Goal: Complete application form

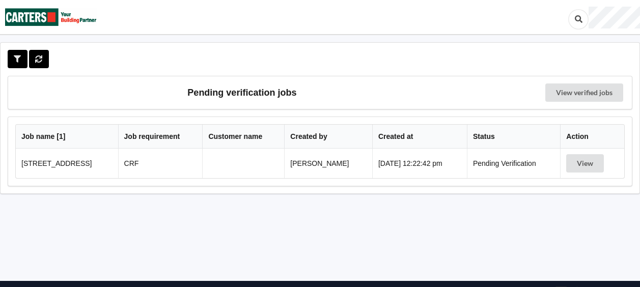
scroll to position [27, 0]
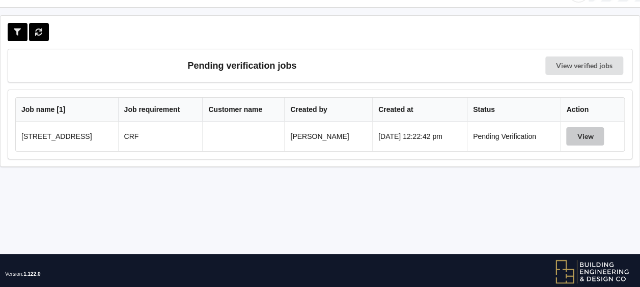
click at [582, 131] on button "View" at bounding box center [585, 136] width 38 height 18
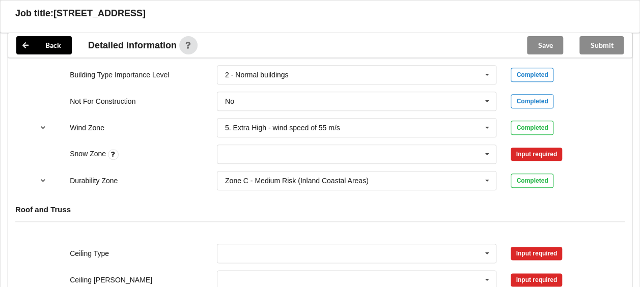
scroll to position [467, 0]
click at [487, 152] on icon at bounding box center [487, 154] width 15 height 19
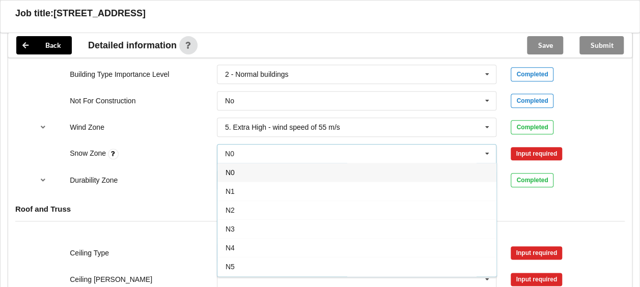
click at [343, 185] on div "N1" at bounding box center [356, 191] width 279 height 19
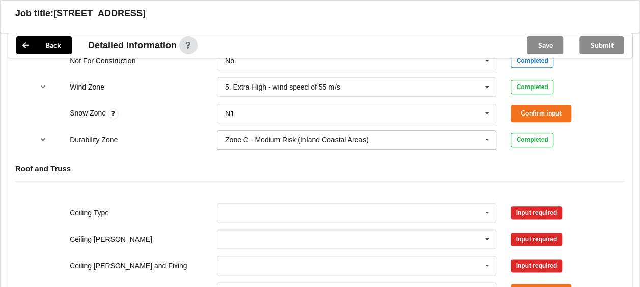
scroll to position [508, 0]
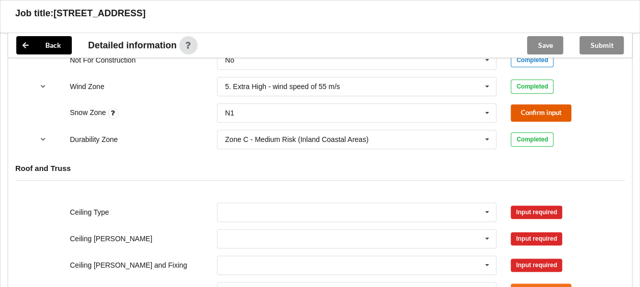
click at [522, 109] on button "Confirm input" at bounding box center [541, 112] width 61 height 17
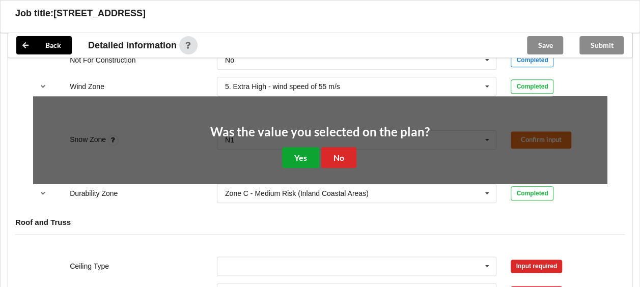
click at [300, 147] on button "Yes" at bounding box center [300, 157] width 37 height 21
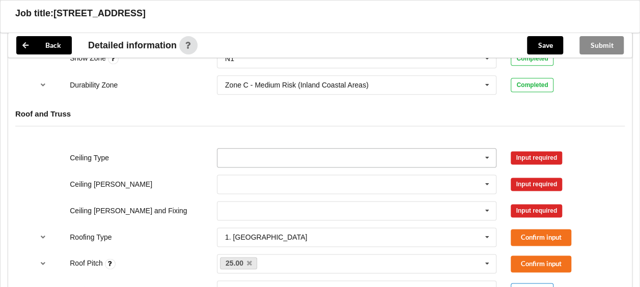
scroll to position [563, 0]
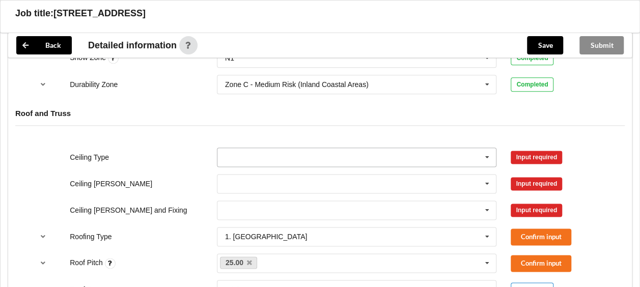
click at [488, 153] on icon at bounding box center [487, 157] width 15 height 19
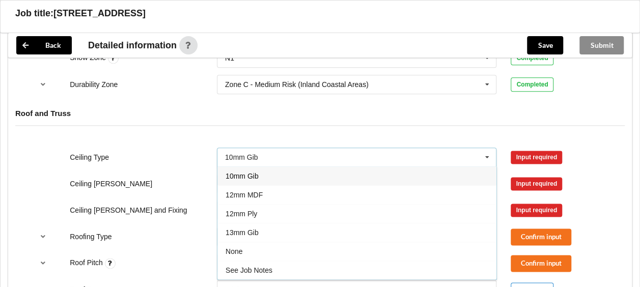
click at [382, 227] on div "13mm Gib" at bounding box center [356, 232] width 279 height 19
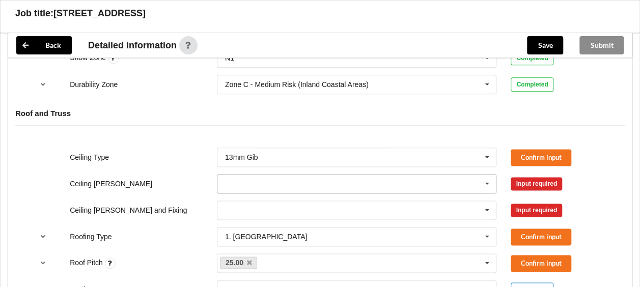
click at [493, 178] on icon at bounding box center [487, 184] width 15 height 19
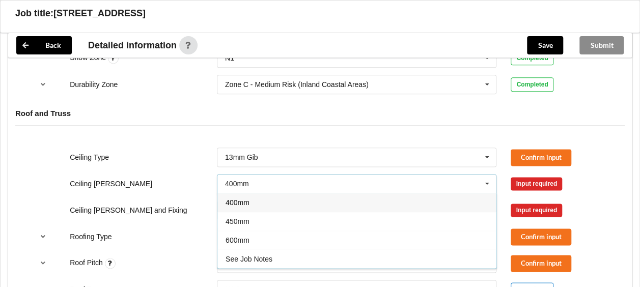
click at [411, 216] on div "450mm" at bounding box center [356, 221] width 279 height 19
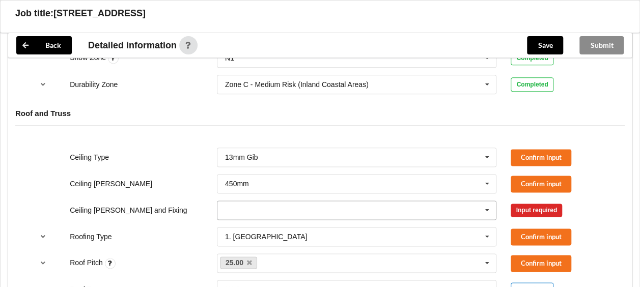
click at [490, 211] on icon at bounding box center [487, 210] width 15 height 19
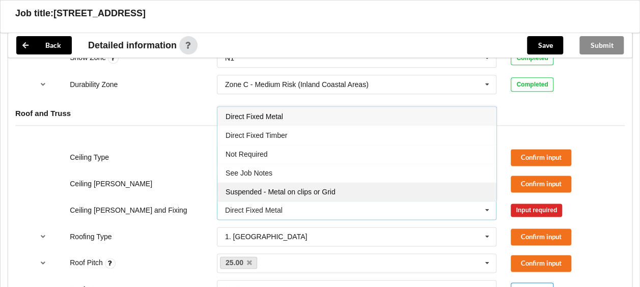
click at [404, 193] on div "Suspended - Metal on clips or Grid" at bounding box center [356, 191] width 279 height 19
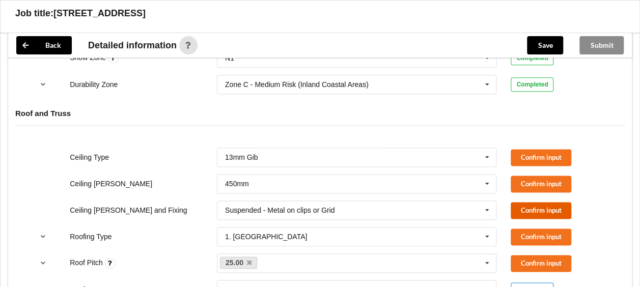
click at [537, 211] on button "Confirm input" at bounding box center [541, 210] width 61 height 17
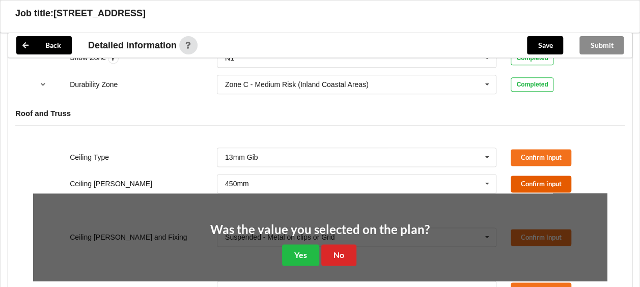
click at [537, 184] on button "Confirm input" at bounding box center [541, 184] width 61 height 17
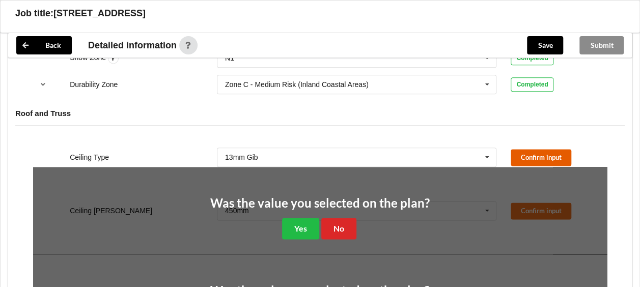
click at [534, 160] on button "Confirm input" at bounding box center [541, 157] width 61 height 17
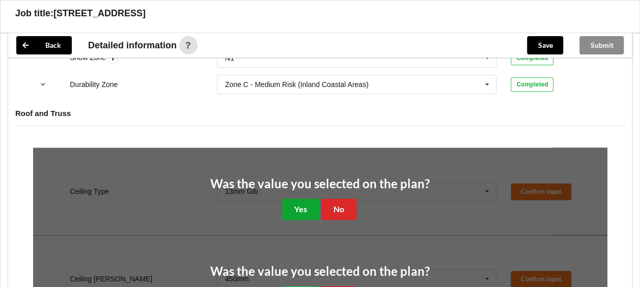
click at [303, 199] on button "Yes" at bounding box center [300, 209] width 37 height 21
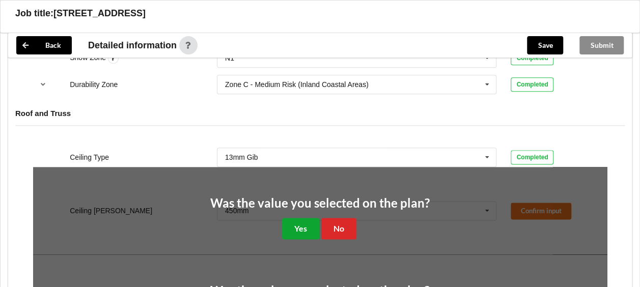
click at [313, 221] on button "Yes" at bounding box center [300, 228] width 37 height 21
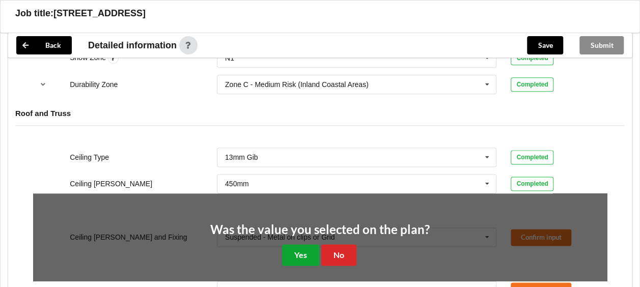
click at [306, 246] on button "Yes" at bounding box center [300, 254] width 37 height 21
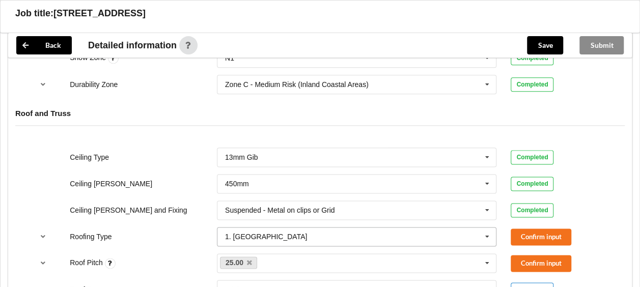
click at [490, 232] on icon at bounding box center [487, 237] width 15 height 19
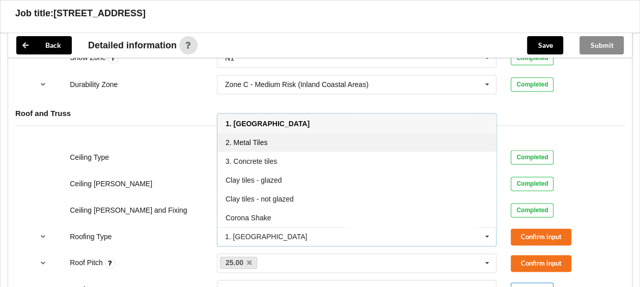
click at [350, 139] on div "2. Metal Tiles" at bounding box center [356, 142] width 279 height 19
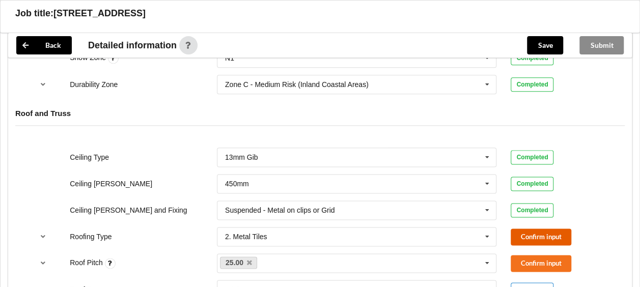
click at [528, 237] on button "Confirm input" at bounding box center [541, 237] width 61 height 17
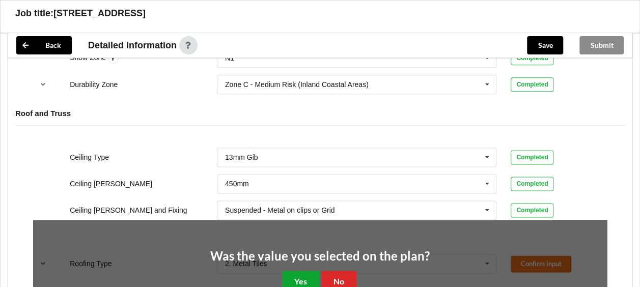
click at [291, 274] on button "Yes" at bounding box center [300, 281] width 37 height 21
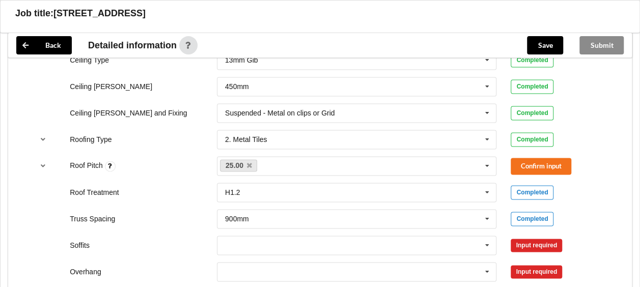
scroll to position [663, 0]
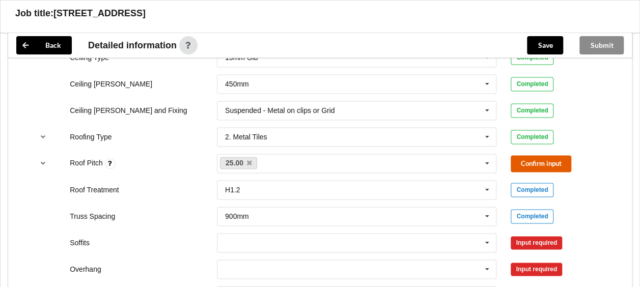
click at [525, 158] on button "Confirm input" at bounding box center [541, 163] width 61 height 17
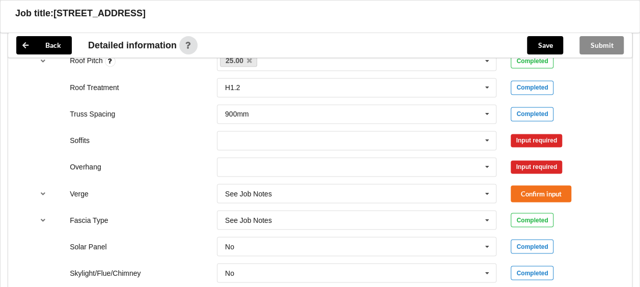
scroll to position [774, 0]
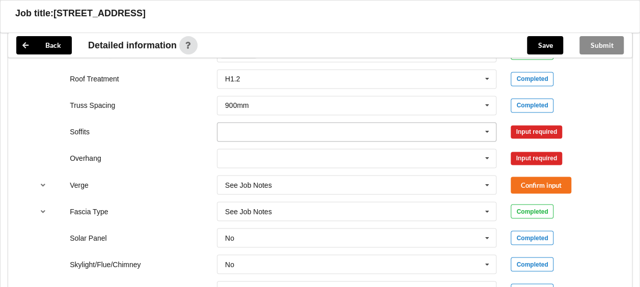
click at [486, 127] on icon at bounding box center [487, 132] width 15 height 19
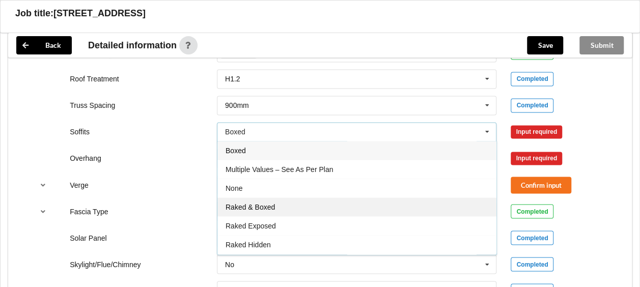
click at [415, 211] on div "Raked & Boxed" at bounding box center [356, 207] width 279 height 19
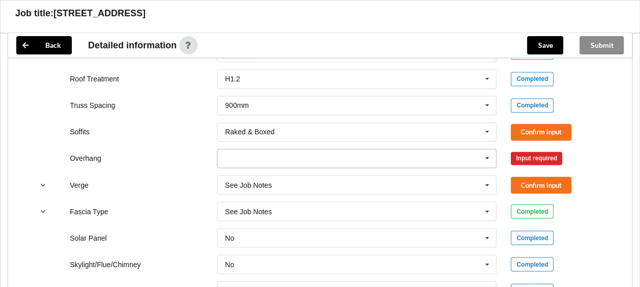
click at [482, 160] on icon at bounding box center [487, 158] width 15 height 19
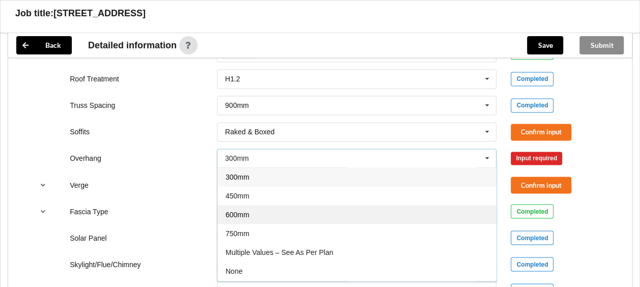
click at [398, 206] on div "600mm" at bounding box center [356, 214] width 279 height 19
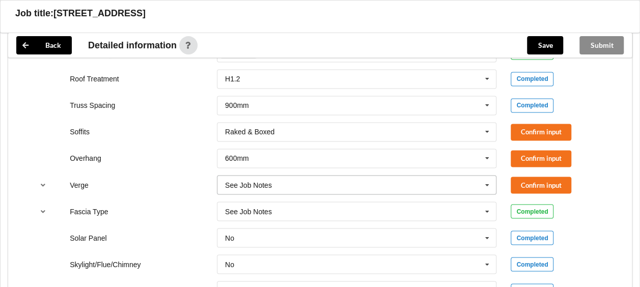
click at [486, 181] on icon at bounding box center [487, 185] width 15 height 19
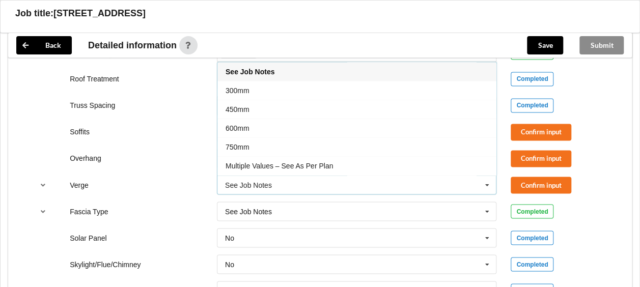
drag, startPoint x: 384, startPoint y: 104, endPoint x: 386, endPoint y: 109, distance: 5.7
click at [384, 105] on div "450mm" at bounding box center [356, 109] width 279 height 19
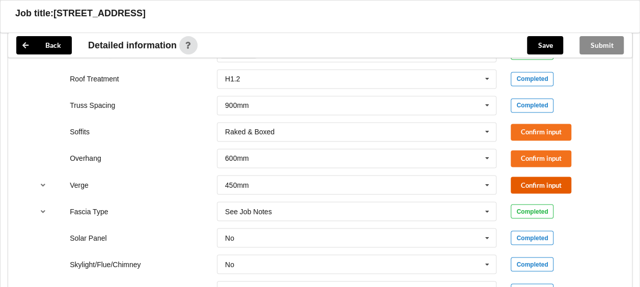
click at [518, 187] on button "Confirm input" at bounding box center [541, 185] width 61 height 17
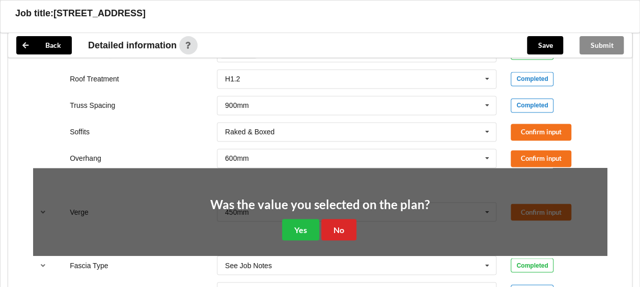
click at [528, 145] on div "Overhang 600mm 300mm 450mm 600mm 750mm Multiple Values – See As Per Plan None S…" at bounding box center [320, 159] width 588 height 34
click at [526, 156] on button "Confirm input" at bounding box center [541, 158] width 61 height 17
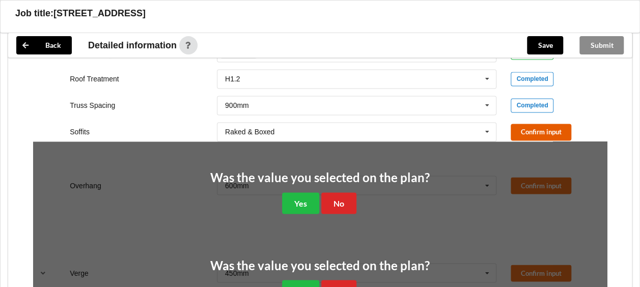
click at [529, 124] on button "Confirm input" at bounding box center [541, 132] width 61 height 17
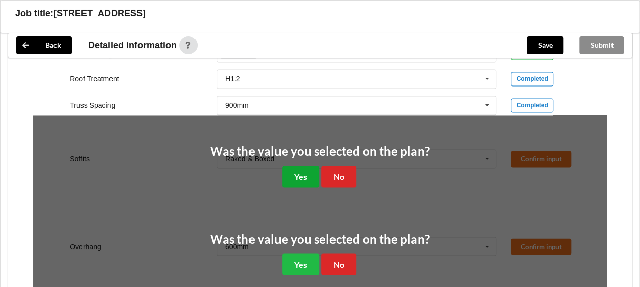
click at [314, 167] on button "Yes" at bounding box center [300, 176] width 37 height 21
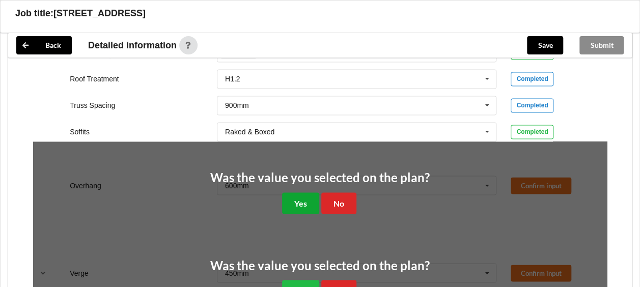
click at [306, 199] on button "Yes" at bounding box center [300, 202] width 37 height 21
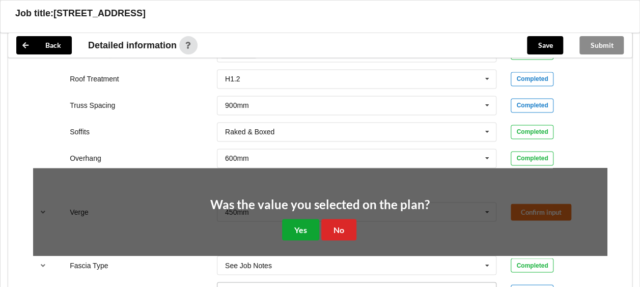
click at [301, 228] on button "Yes" at bounding box center [300, 229] width 37 height 21
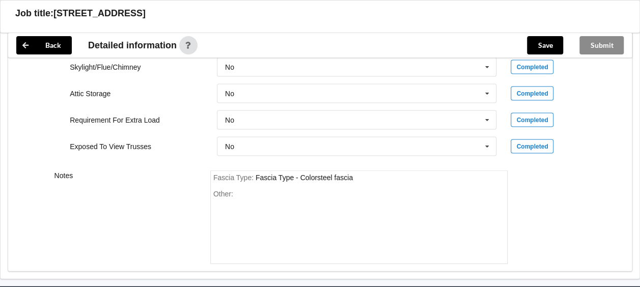
scroll to position [1018, 0]
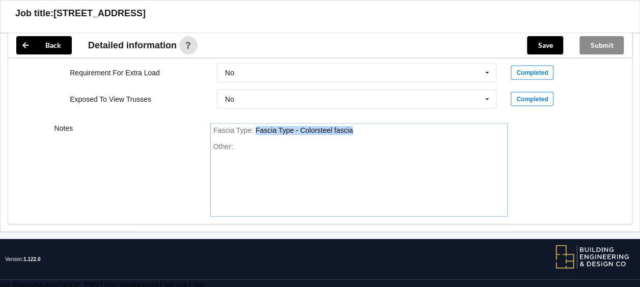
drag, startPoint x: 360, startPoint y: 127, endPoint x: 239, endPoint y: 122, distance: 121.3
click at [239, 123] on div "Fascia Type : Fascia Type - Colorsteel fascia Other:" at bounding box center [359, 170] width 298 height 94
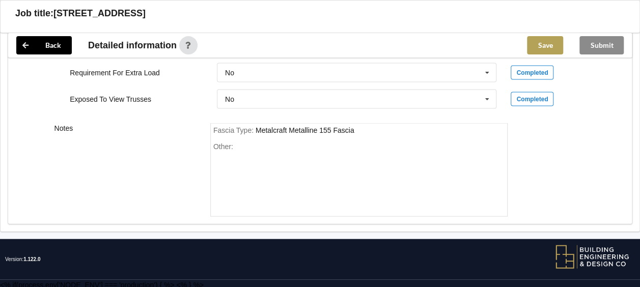
click at [544, 49] on button "Save" at bounding box center [545, 45] width 36 height 18
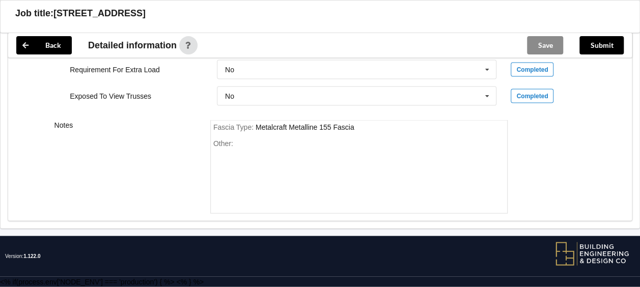
scroll to position [971, 0]
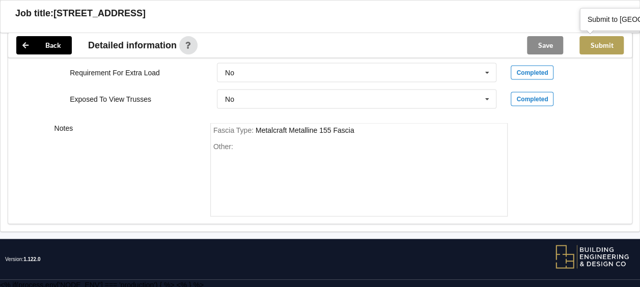
click at [585, 40] on button "Submit" at bounding box center [601, 45] width 44 height 18
